Goal: Check status: Check status

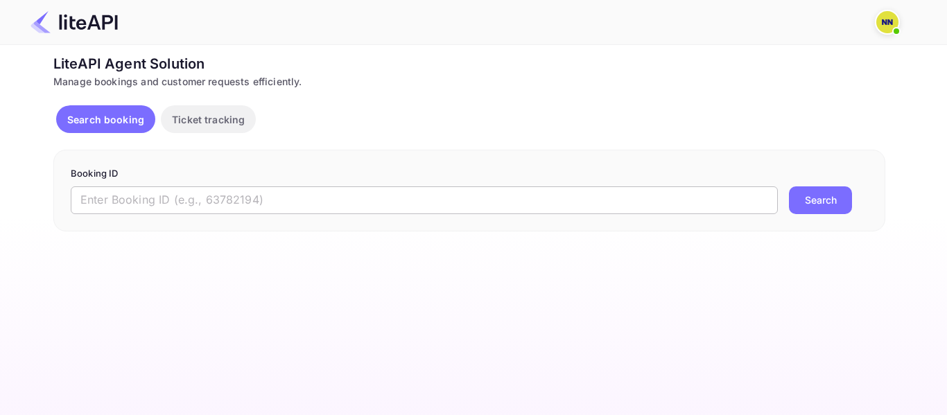
drag, startPoint x: 0, startPoint y: 0, endPoint x: 180, endPoint y: 197, distance: 267.3
click at [180, 197] on input "text" at bounding box center [424, 200] width 707 height 28
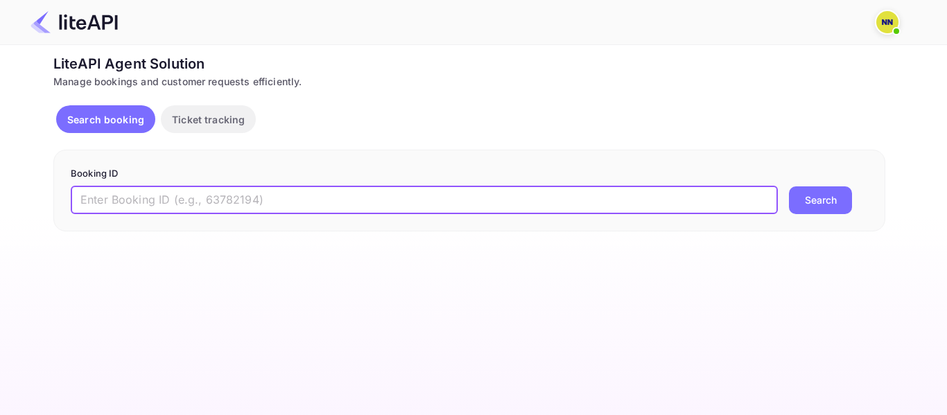
click at [182, 122] on p "Ticket tracking" at bounding box center [208, 119] width 73 height 15
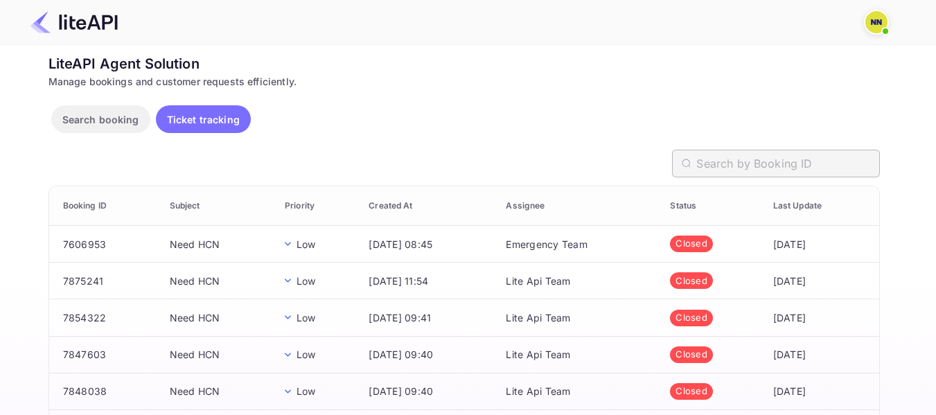
click at [755, 169] on input "text" at bounding box center [787, 164] width 183 height 28
paste input "0P1YROV79"
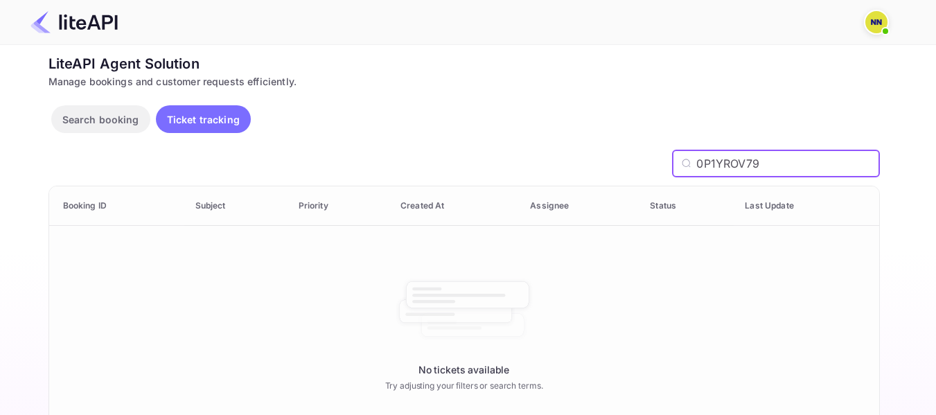
type input "0P1YROV79"
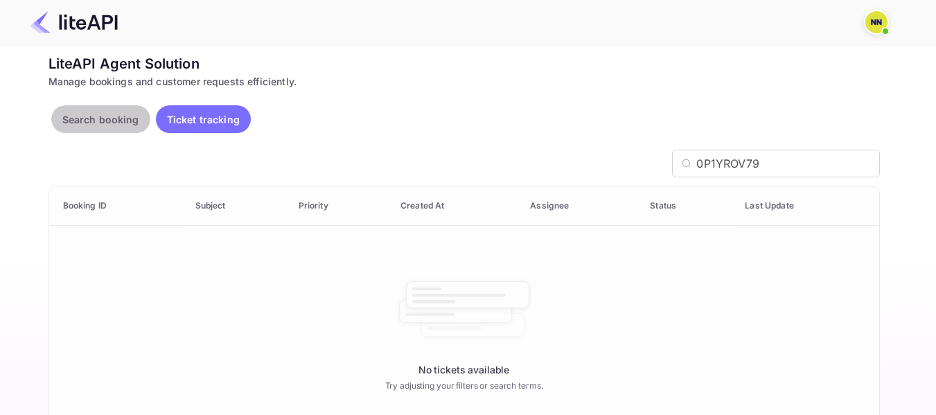
click at [87, 113] on p "Search booking" at bounding box center [100, 119] width 77 height 15
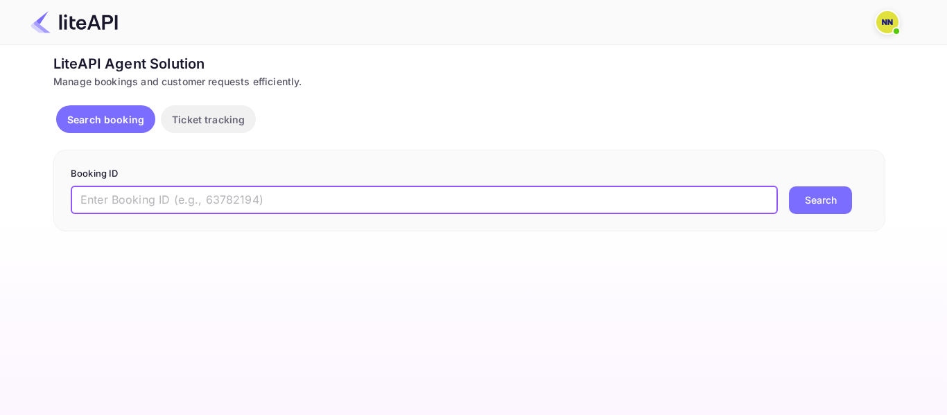
click at [156, 195] on input "text" at bounding box center [424, 200] width 707 height 28
paste input "0P1YROV79"
type input "0P1YROV79"
click at [802, 202] on button "Search" at bounding box center [820, 200] width 63 height 28
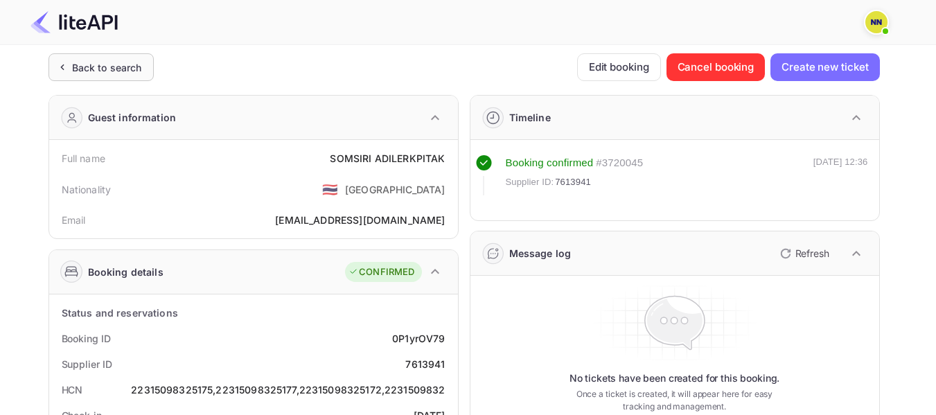
click at [65, 74] on div "Back to search" at bounding box center [101, 67] width 105 height 28
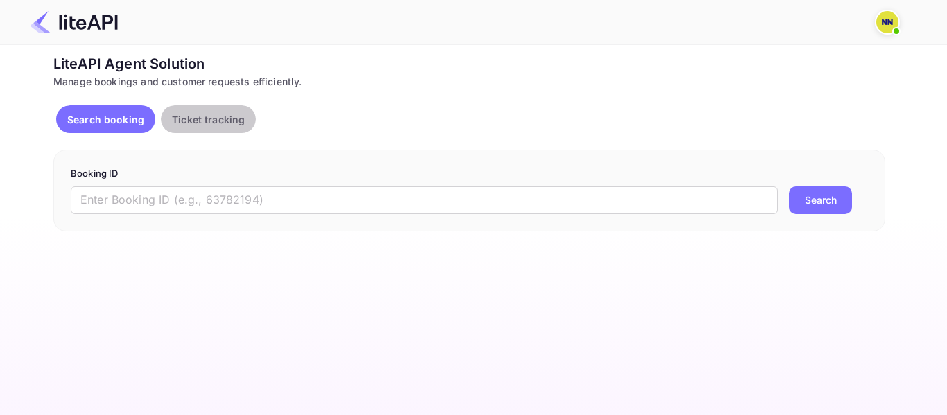
click at [197, 115] on p "Ticket tracking" at bounding box center [208, 119] width 73 height 15
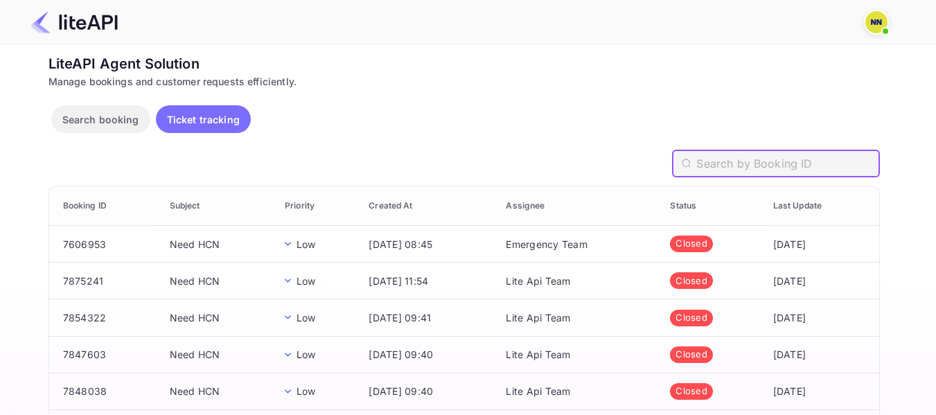
click at [715, 159] on input "text" at bounding box center [787, 164] width 183 height 28
paste input "0P1YROV79"
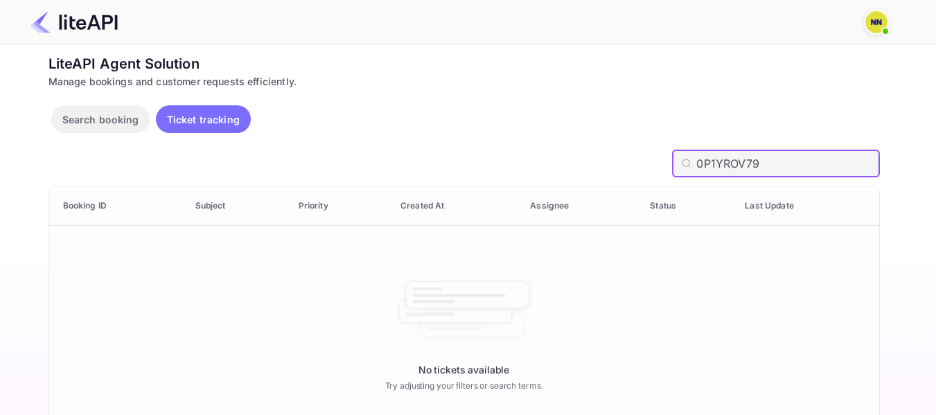
paste input "CWLSJO8XW"
paste input "E0RUY1FCO"
paste input "SPY4UQCZA"
type input "SPY4UQCZA"
